Goal: Task Accomplishment & Management: Use online tool/utility

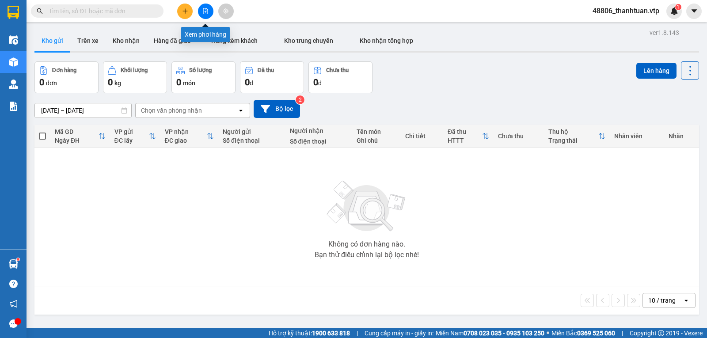
click at [207, 10] on icon "file-add" at bounding box center [205, 11] width 6 height 6
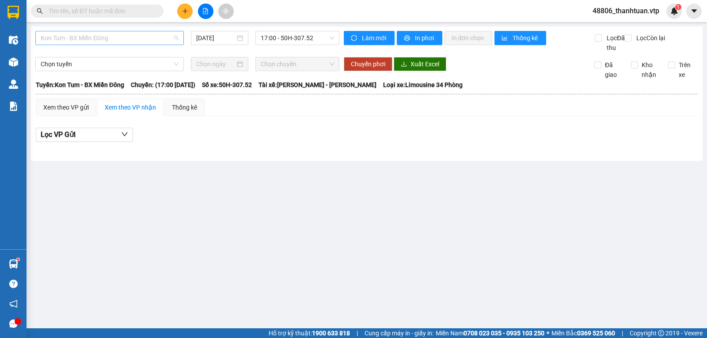
click at [157, 38] on span "Kon Tum - BX Miền Đông" at bounding box center [110, 37] width 138 height 13
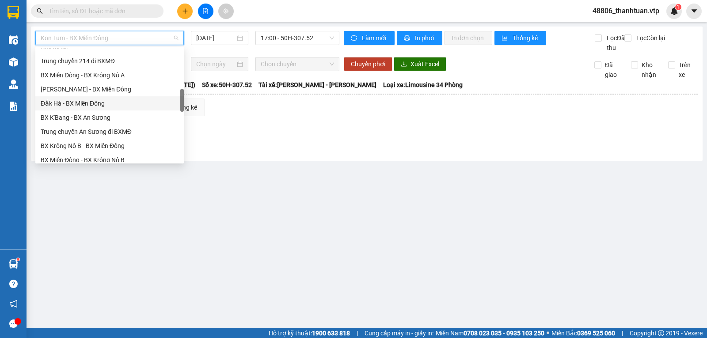
scroll to position [354, 0]
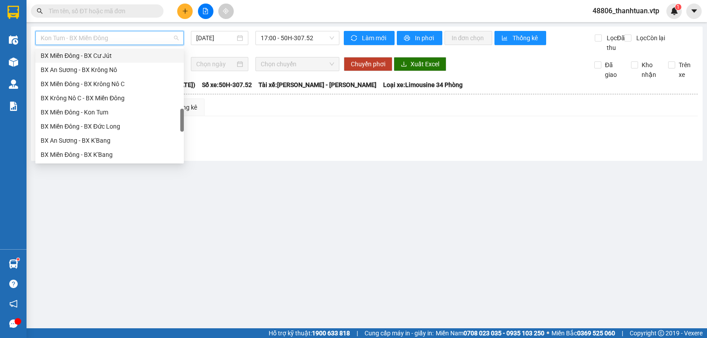
click at [110, 57] on div "BX Miền Đông - BX Cư Jút" at bounding box center [110, 56] width 138 height 10
type input "[DATE]"
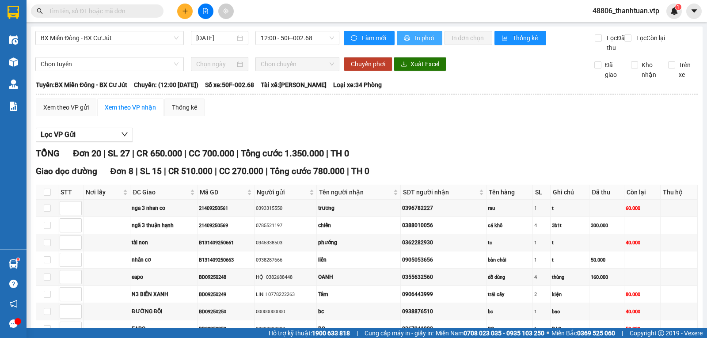
click at [415, 35] on span "In phơi" at bounding box center [425, 38] width 20 height 10
click at [421, 39] on span "In phơi" at bounding box center [425, 38] width 20 height 10
